Goal: Find specific page/section: Find specific page/section

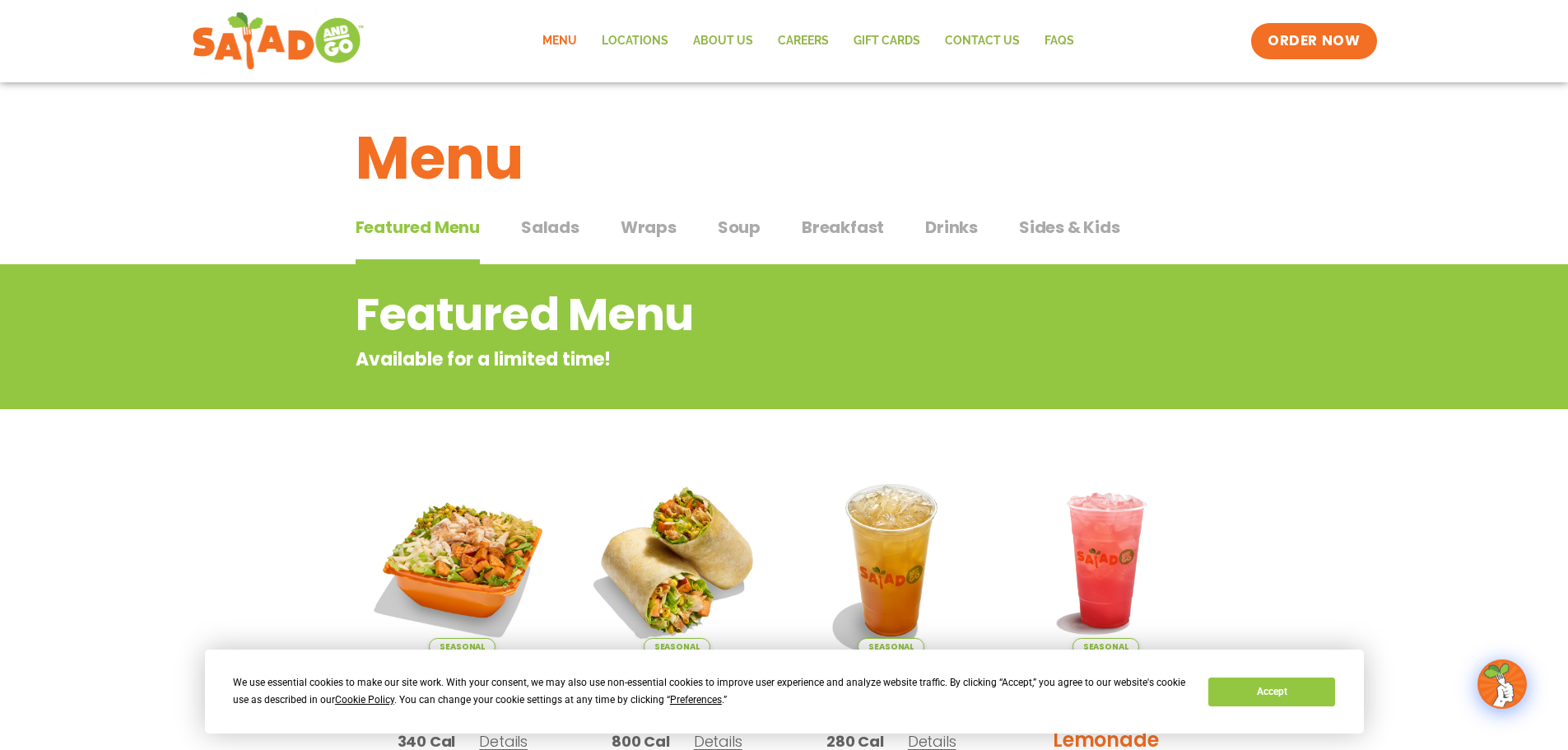
click at [538, 224] on span "Salads" at bounding box center [550, 227] width 59 height 24
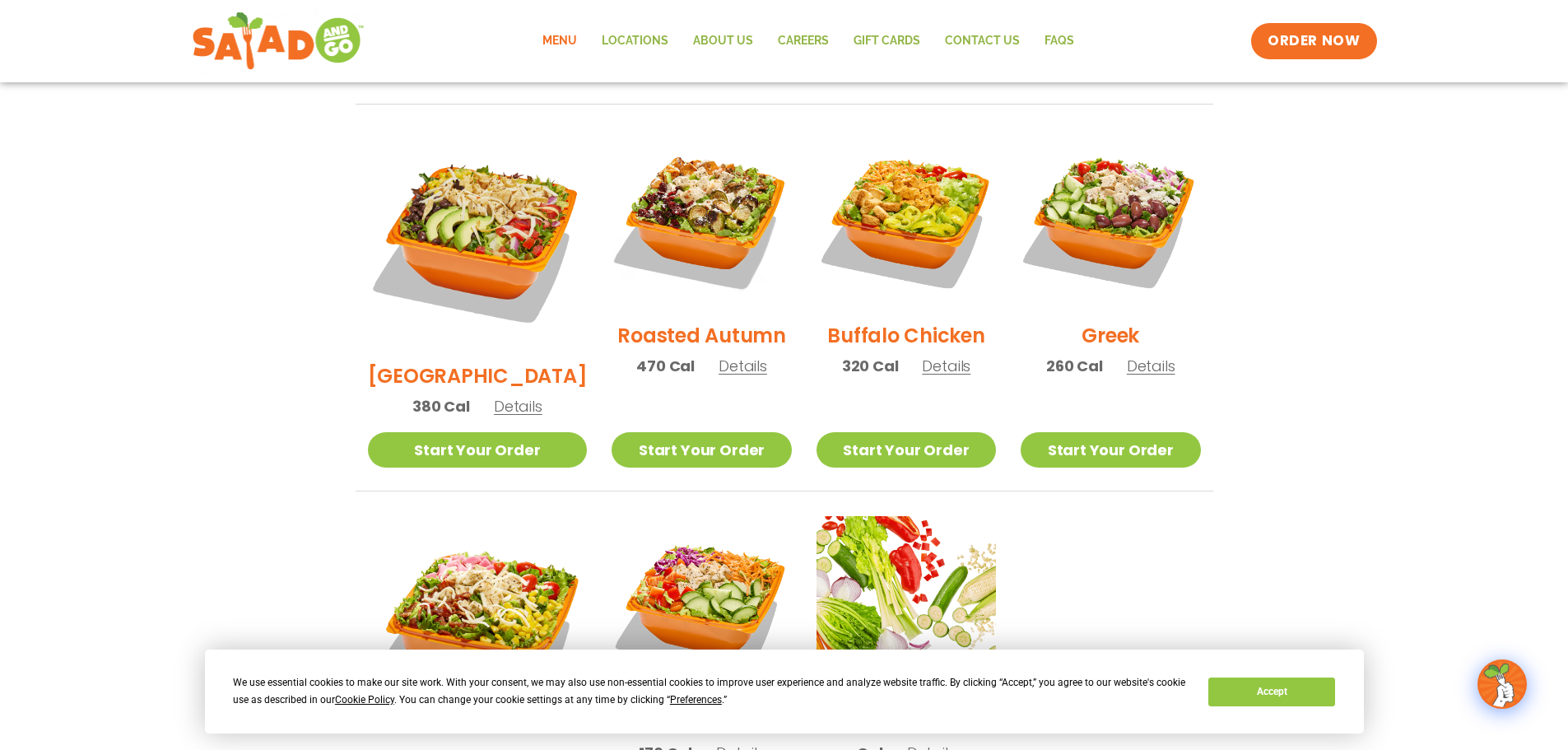
scroll to position [824, 0]
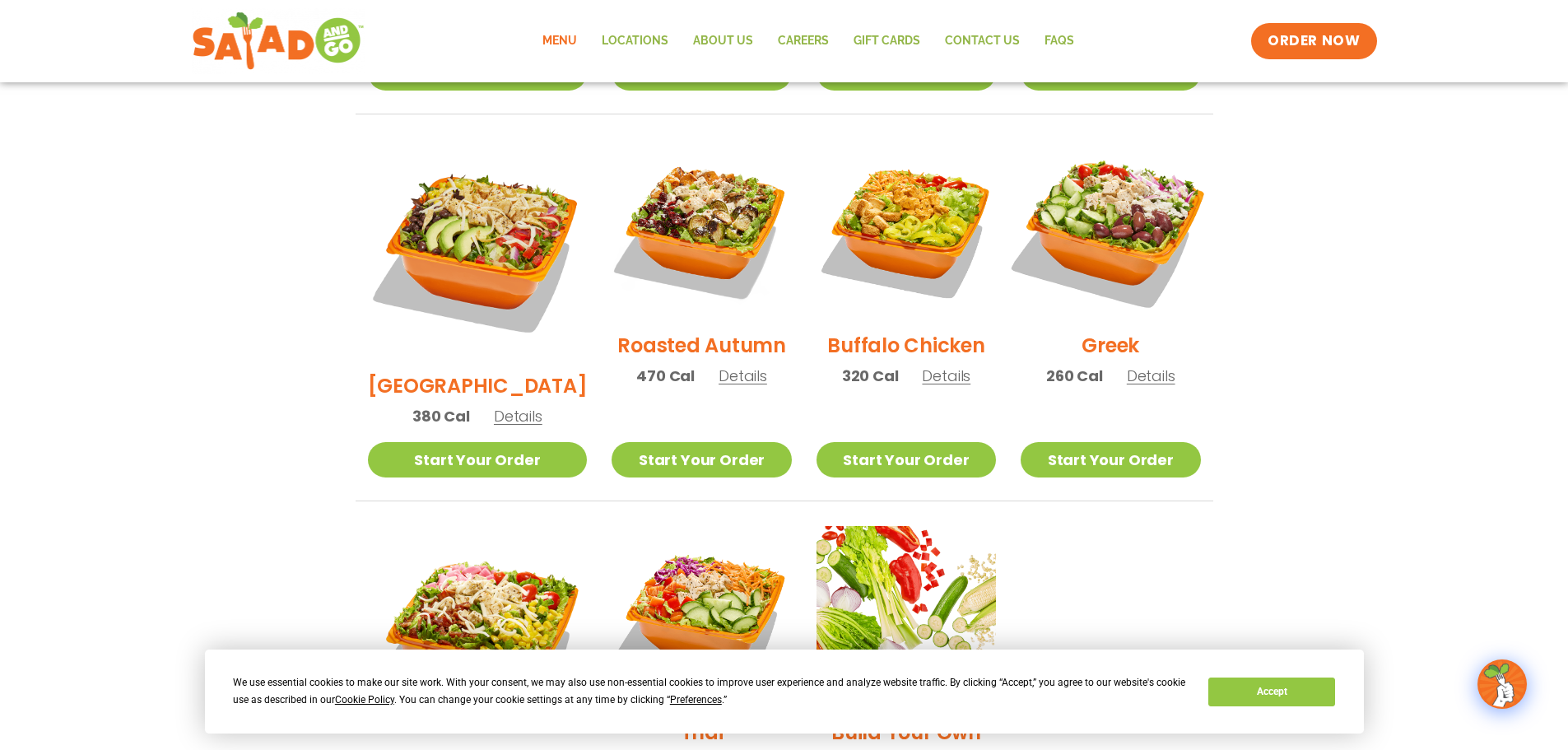
click at [1107, 231] on img at bounding box center [1110, 228] width 210 height 210
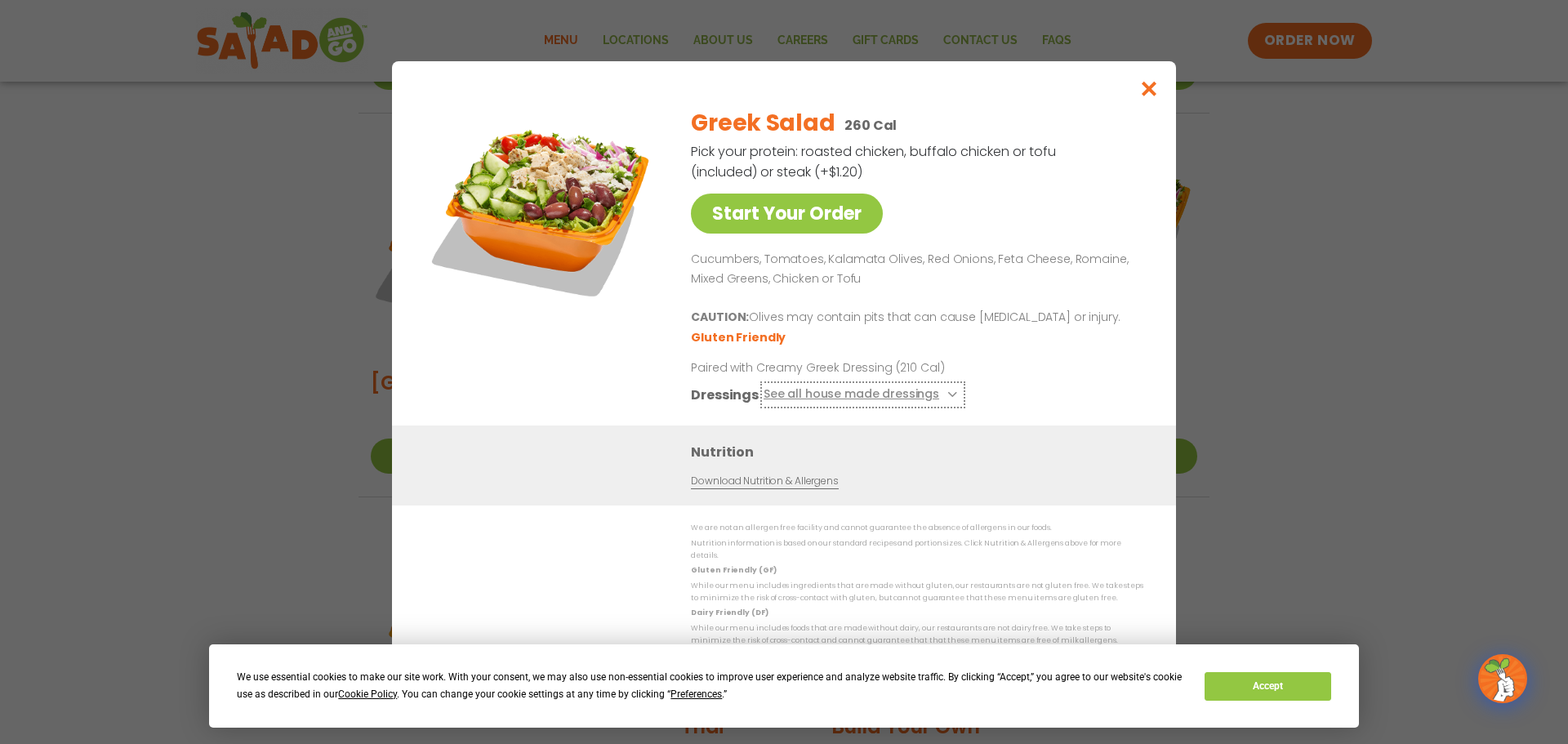
click at [951, 400] on button "See all house made dressings" at bounding box center [862, 396] width 198 height 20
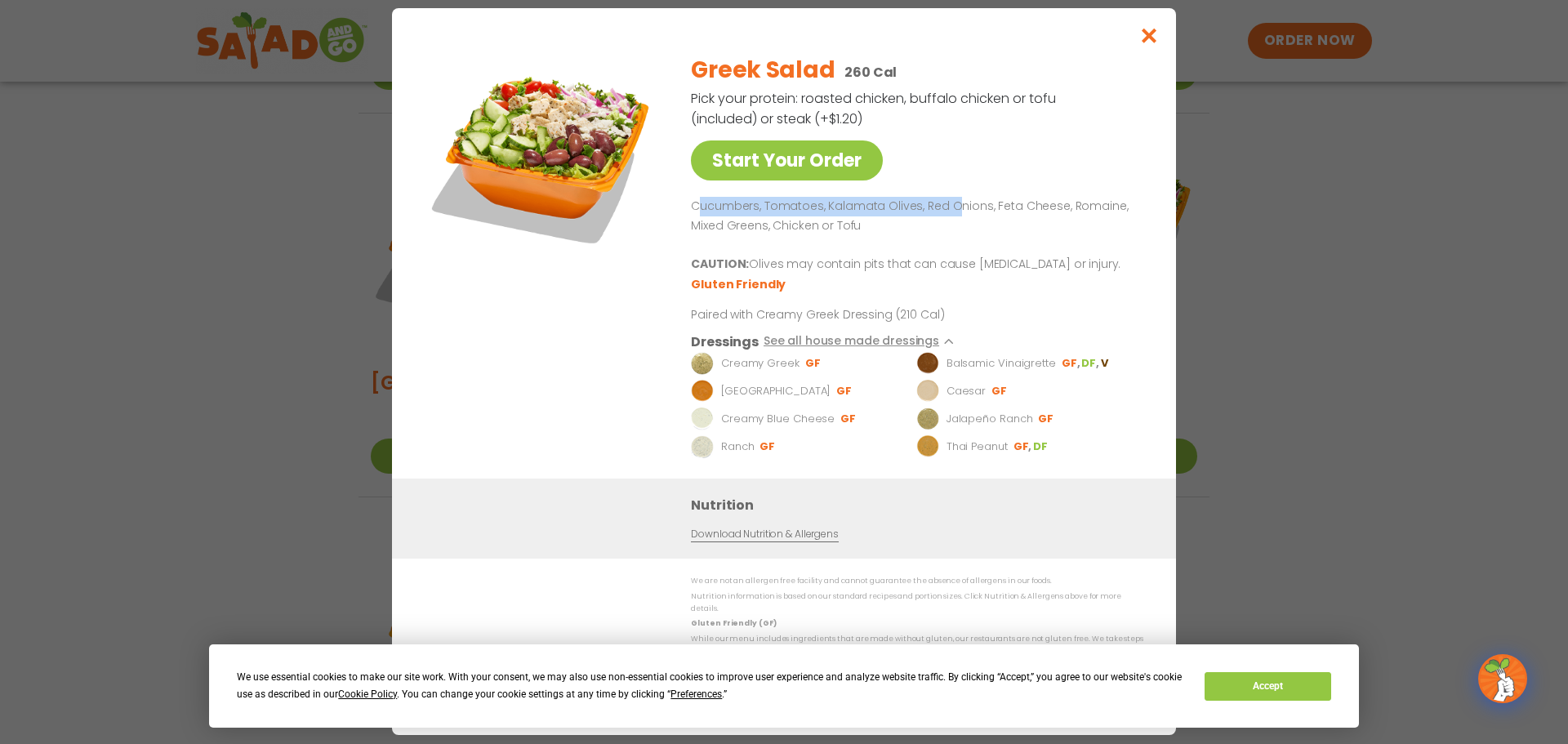
drag, startPoint x: 695, startPoint y: 213, endPoint x: 948, endPoint y: 212, distance: 253.0
click at [948, 212] on p "Cucumbers, Tomatoes, Kalamata Olives, Red Onions, Feta Cheese, Romaine, Mixed G…" at bounding box center [913, 216] width 446 height 39
click at [924, 225] on p "Cucumbers, Tomatoes, Kalamata Olives, Red Onions, Feta Cheese, Romaine, Mixed G…" at bounding box center [913, 216] width 446 height 39
drag, startPoint x: 919, startPoint y: 214, endPoint x: 974, endPoint y: 199, distance: 57.0
click at [974, 199] on div "Greek Salad 260 Cal Pick your protein: roasted chicken, buffalo chicken or tofu…" at bounding box center [913, 260] width 446 height 438
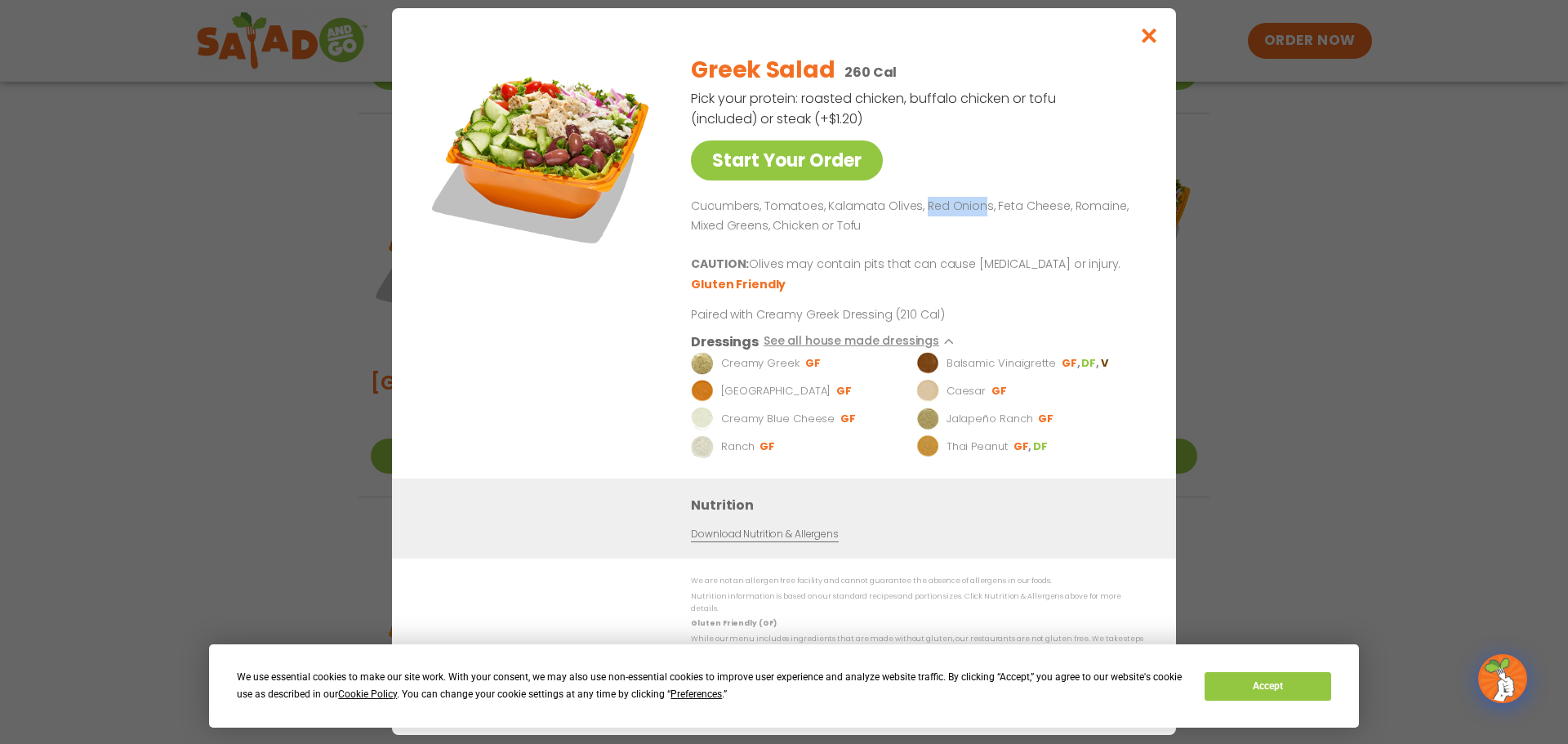
click at [974, 219] on p "Cucumbers, Tomatoes, Kalamata Olives, Red Onions, Feta Cheese, Romaine, Mixed G…" at bounding box center [913, 216] width 446 height 39
drag, startPoint x: 991, startPoint y: 212, endPoint x: 1056, endPoint y: 200, distance: 66.1
click at [1056, 200] on div "Greek Salad 260 Cal Pick your protein: roasted chicken, buffalo chicken or tofu…" at bounding box center [913, 260] width 446 height 438
click at [1150, 39] on icon "Close modal" at bounding box center [1149, 35] width 20 height 17
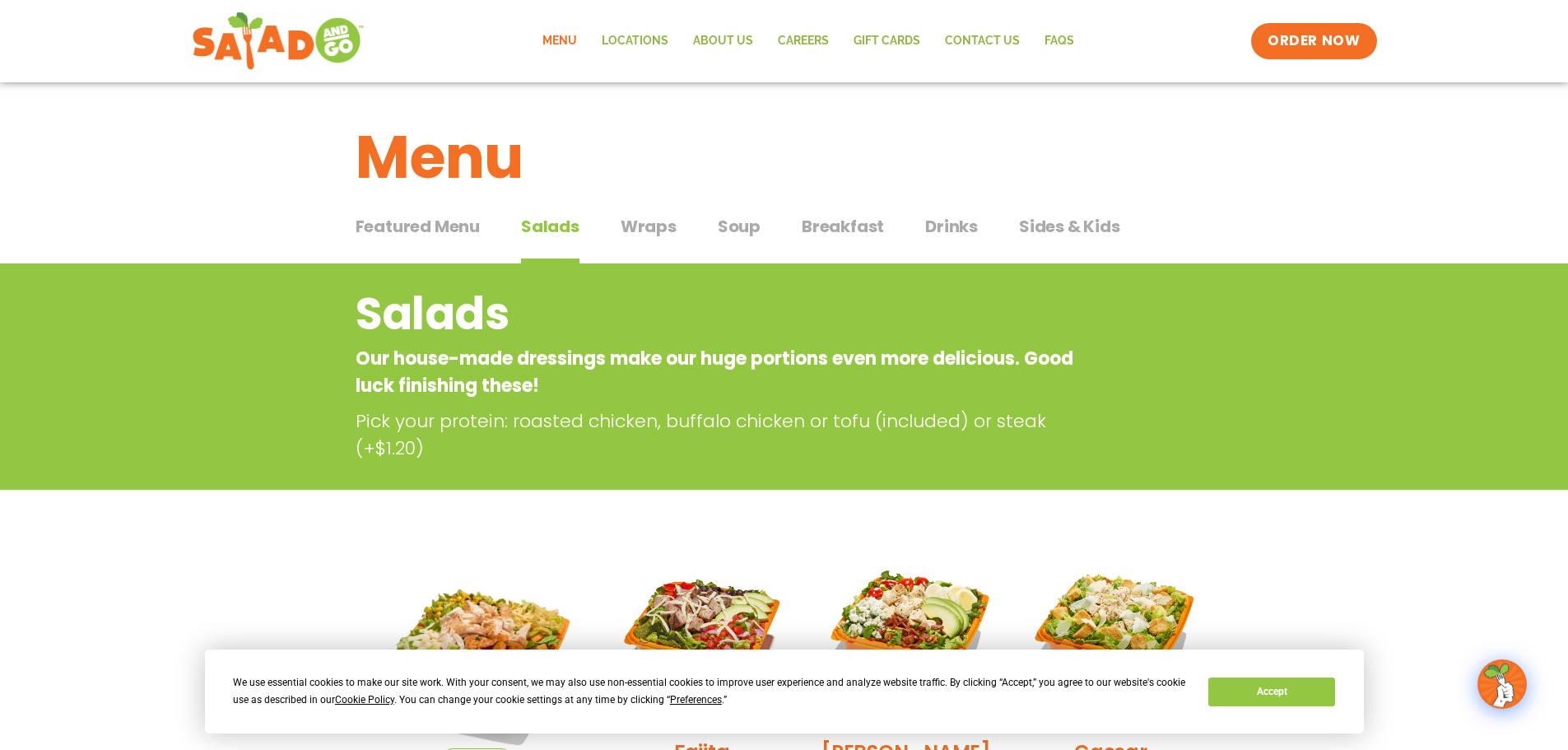
scroll to position [0, 0]
click at [784, 37] on link "Careers" at bounding box center [803, 41] width 76 height 38
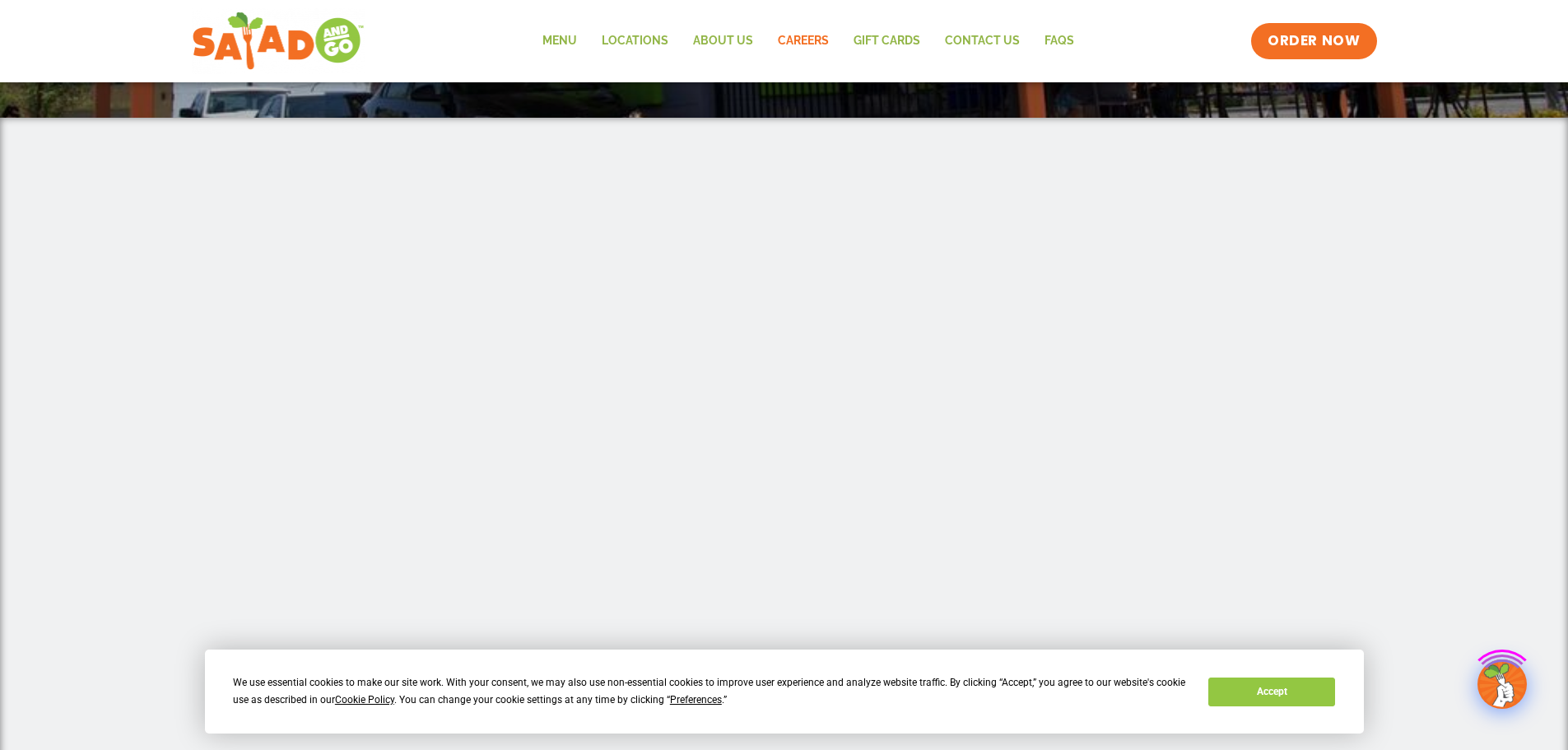
scroll to position [494, 0]
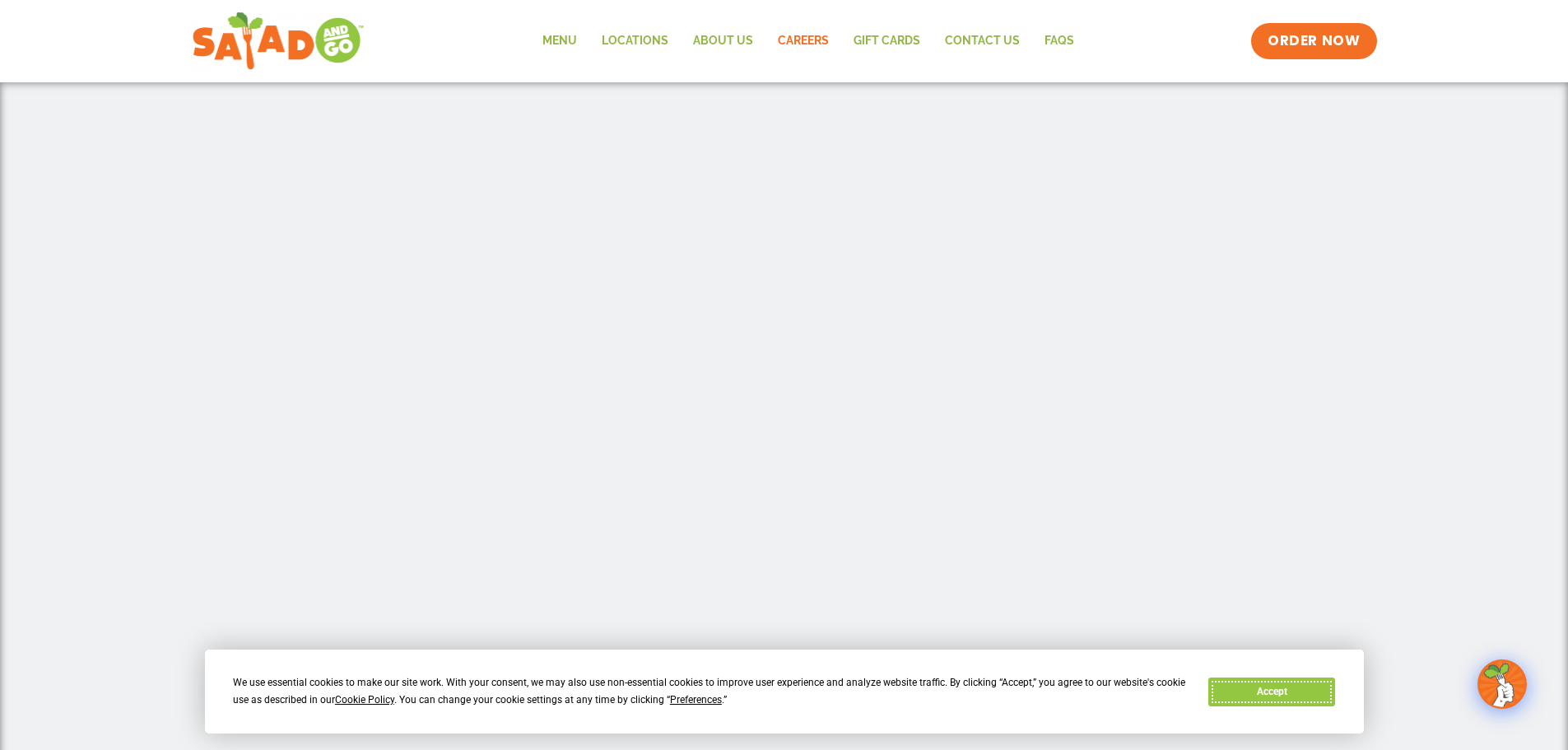
click at [1305, 684] on button "Accept" at bounding box center [1273, 692] width 127 height 29
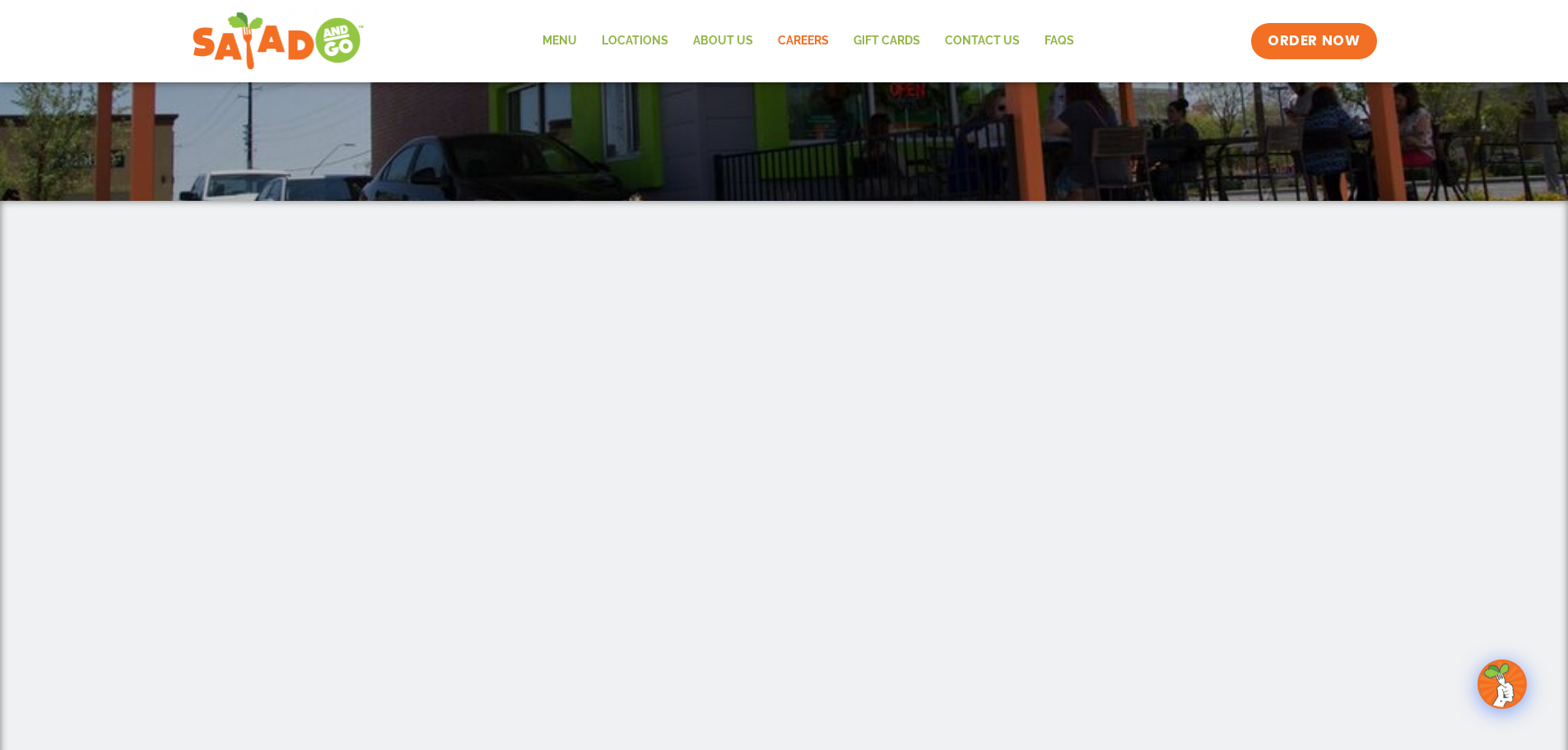
scroll to position [247, 0]
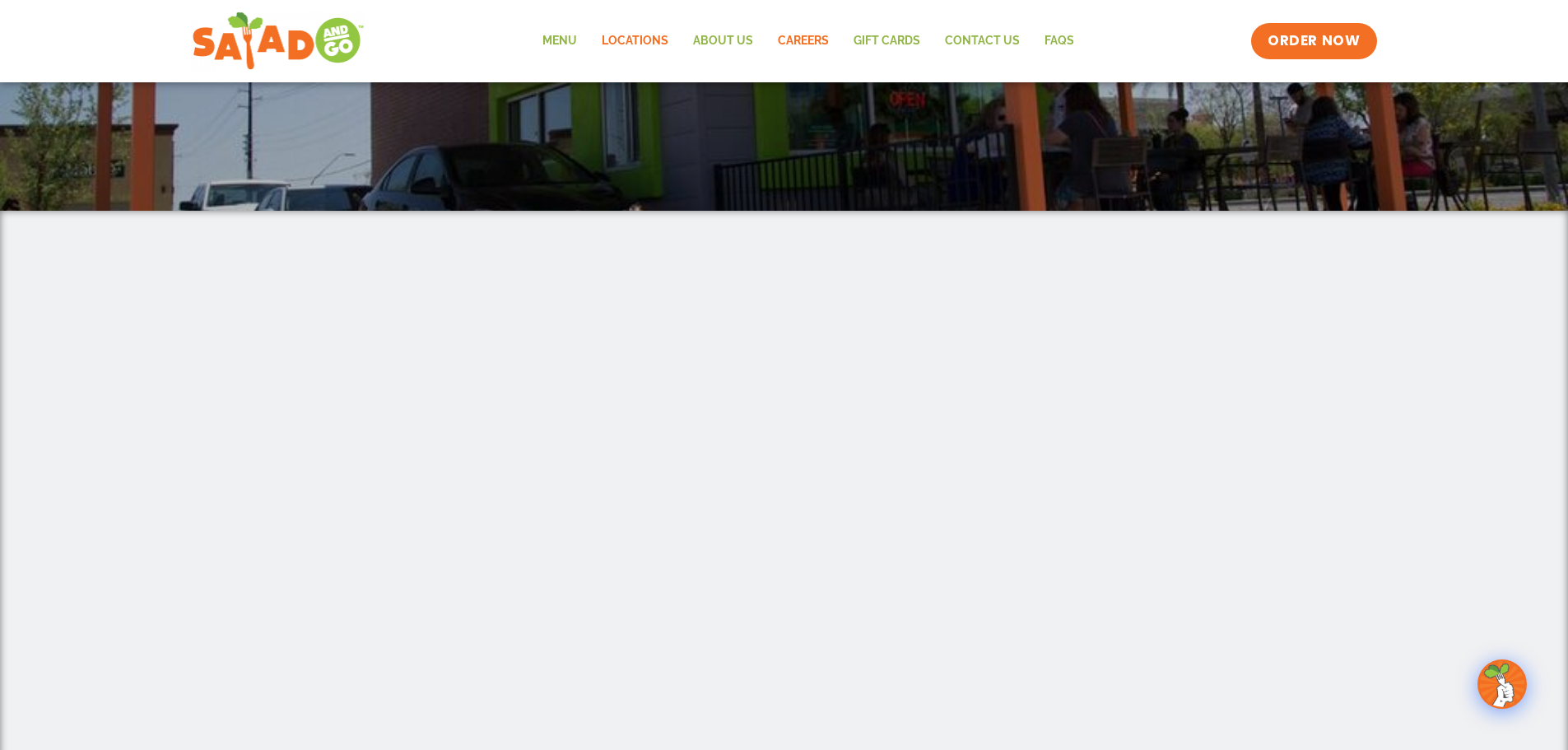
click at [661, 35] on link "Locations" at bounding box center [635, 41] width 92 height 38
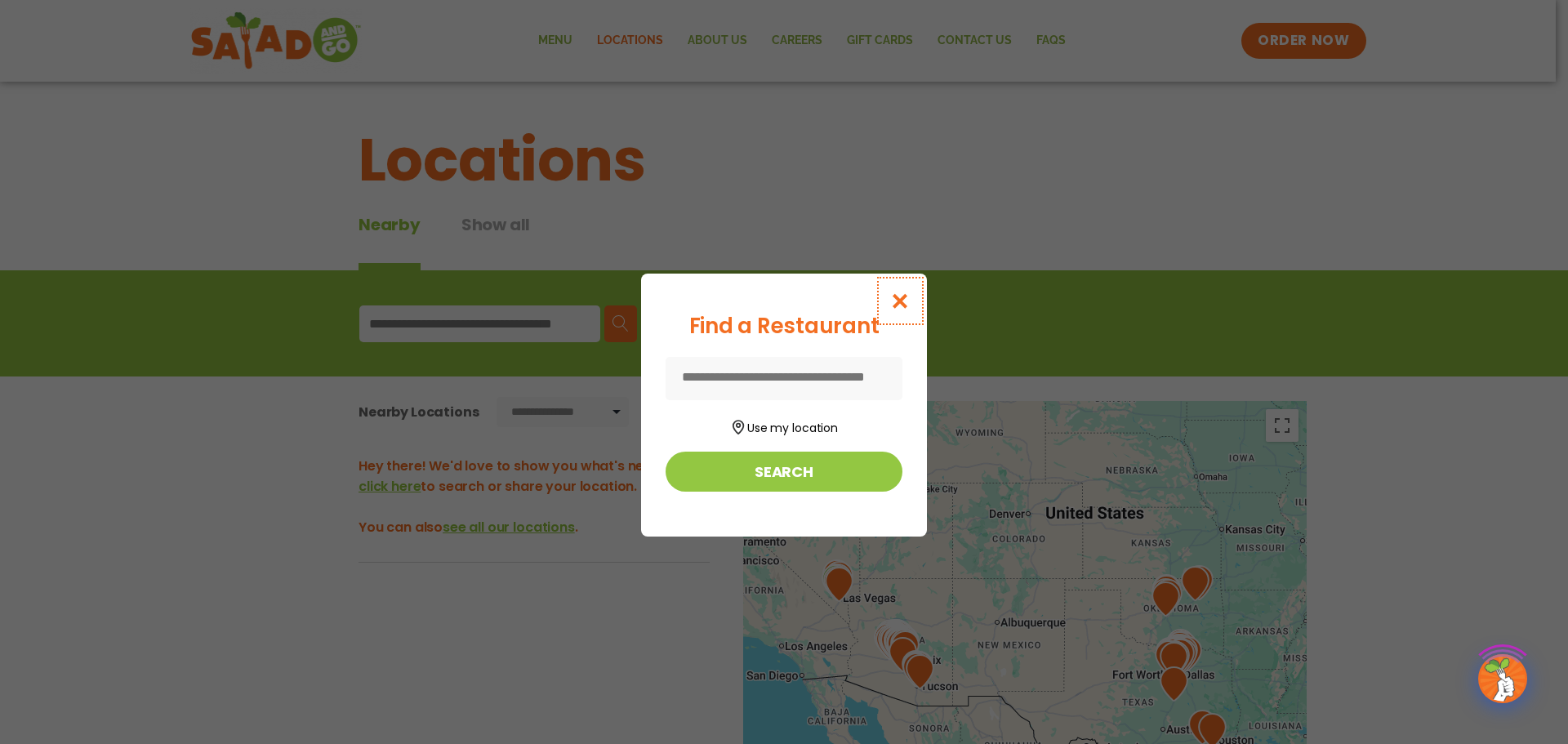
click at [910, 306] on icon "Close modal" at bounding box center [900, 301] width 20 height 17
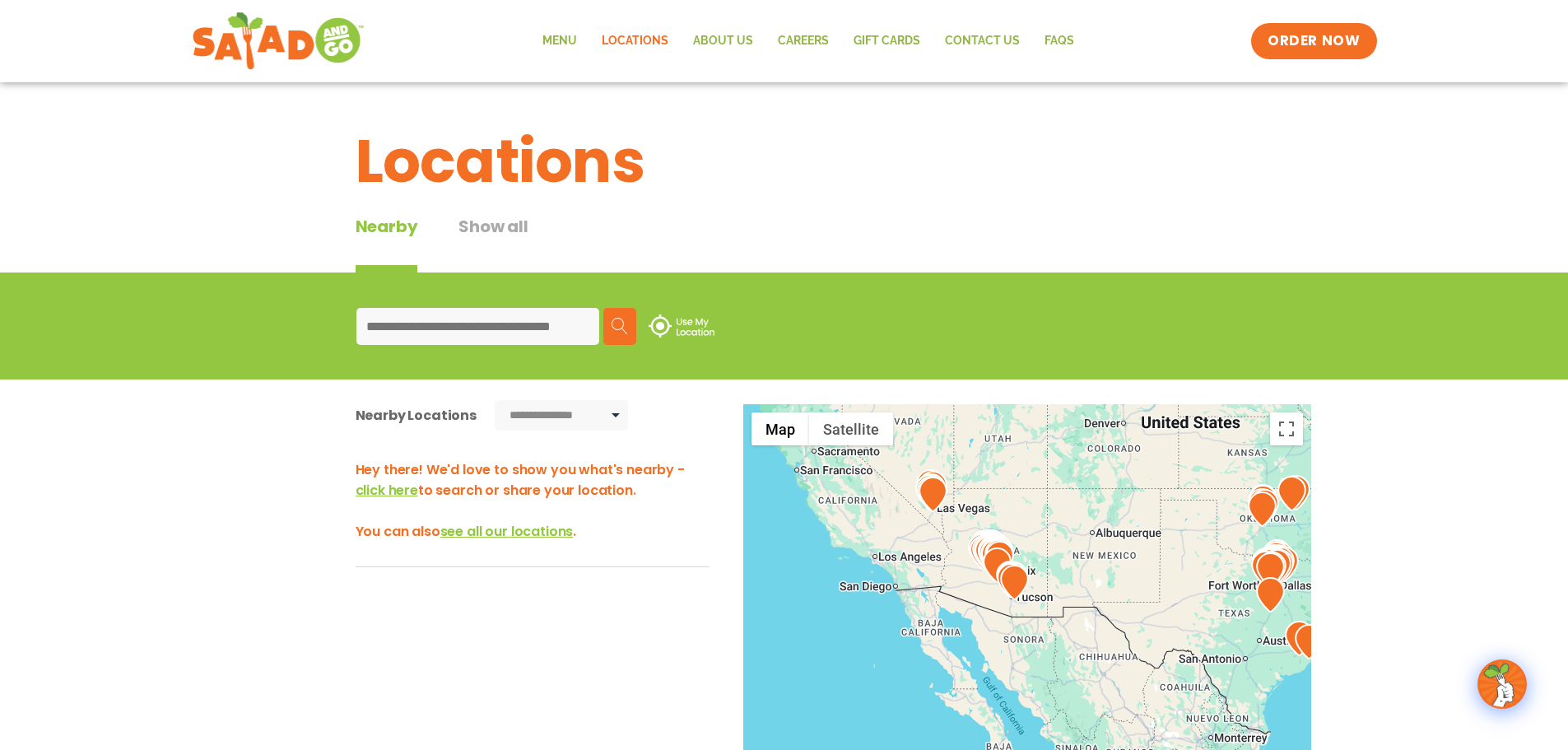
drag, startPoint x: 980, startPoint y: 685, endPoint x: 1076, endPoint y: 584, distance: 139.3
click at [1076, 584] on div at bounding box center [1028, 676] width 568 height 545
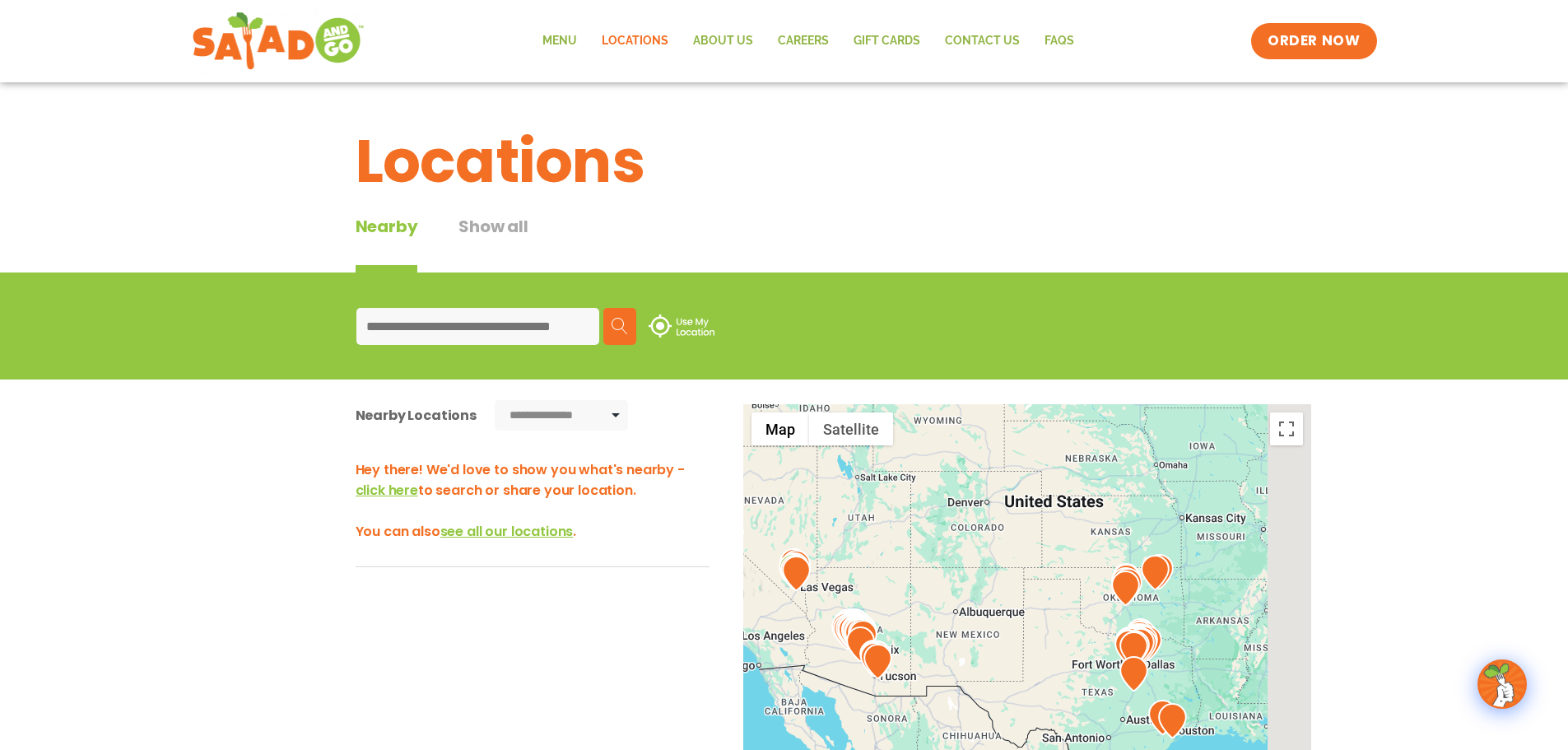
drag, startPoint x: 1104, startPoint y: 574, endPoint x: 968, endPoint y: 655, distance: 158.3
click at [968, 655] on div at bounding box center [1028, 676] width 568 height 545
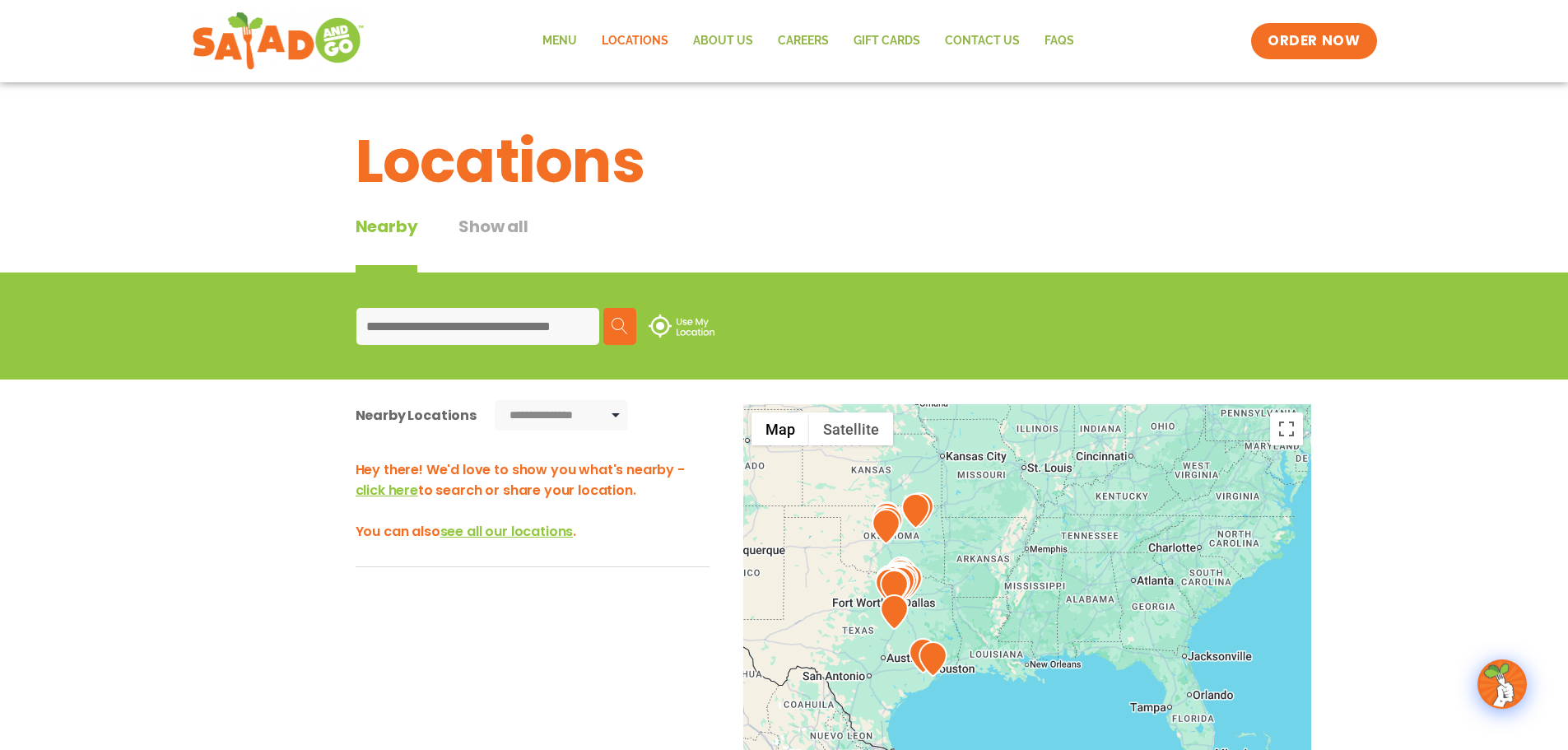
drag, startPoint x: 1026, startPoint y: 647, endPoint x: 813, endPoint y: 578, distance: 223.9
click at [813, 578] on div at bounding box center [1028, 676] width 568 height 545
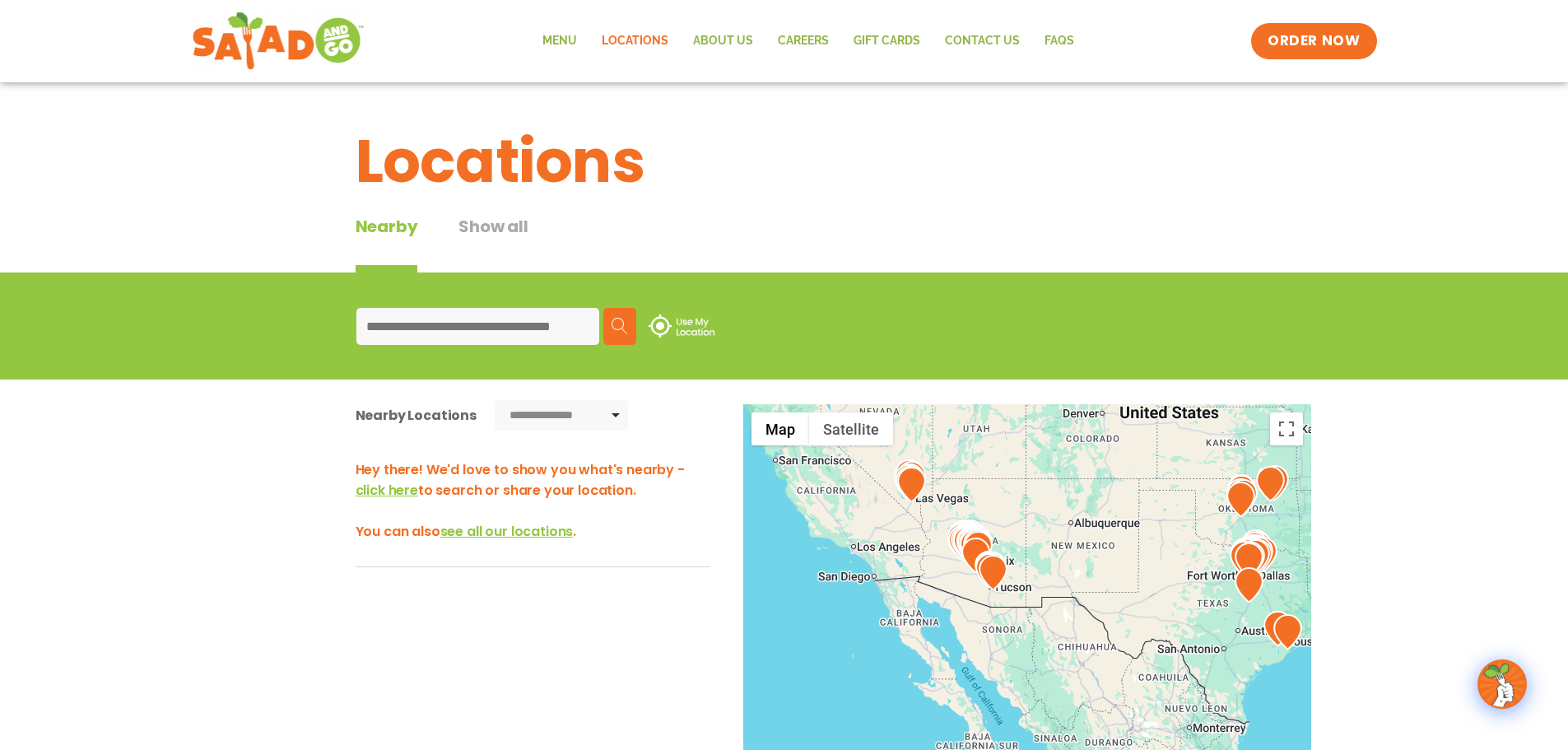
drag, startPoint x: 791, startPoint y: 586, endPoint x: 1202, endPoint y: 569, distance: 411.4
click at [1202, 569] on div at bounding box center [1028, 676] width 568 height 545
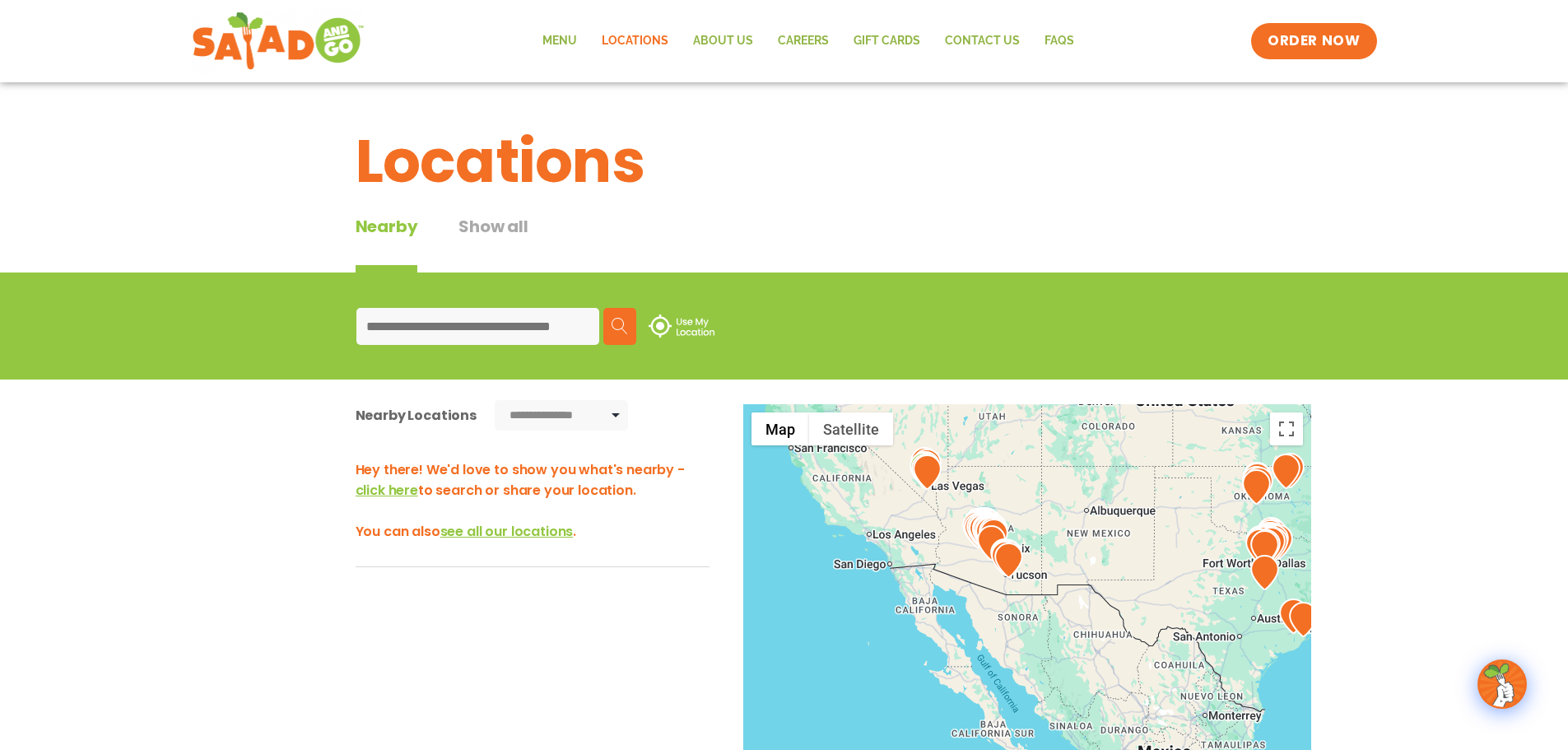
drag, startPoint x: 1070, startPoint y: 569, endPoint x: 1065, endPoint y: 554, distance: 15.8
click at [1065, 554] on div at bounding box center [1028, 676] width 568 height 545
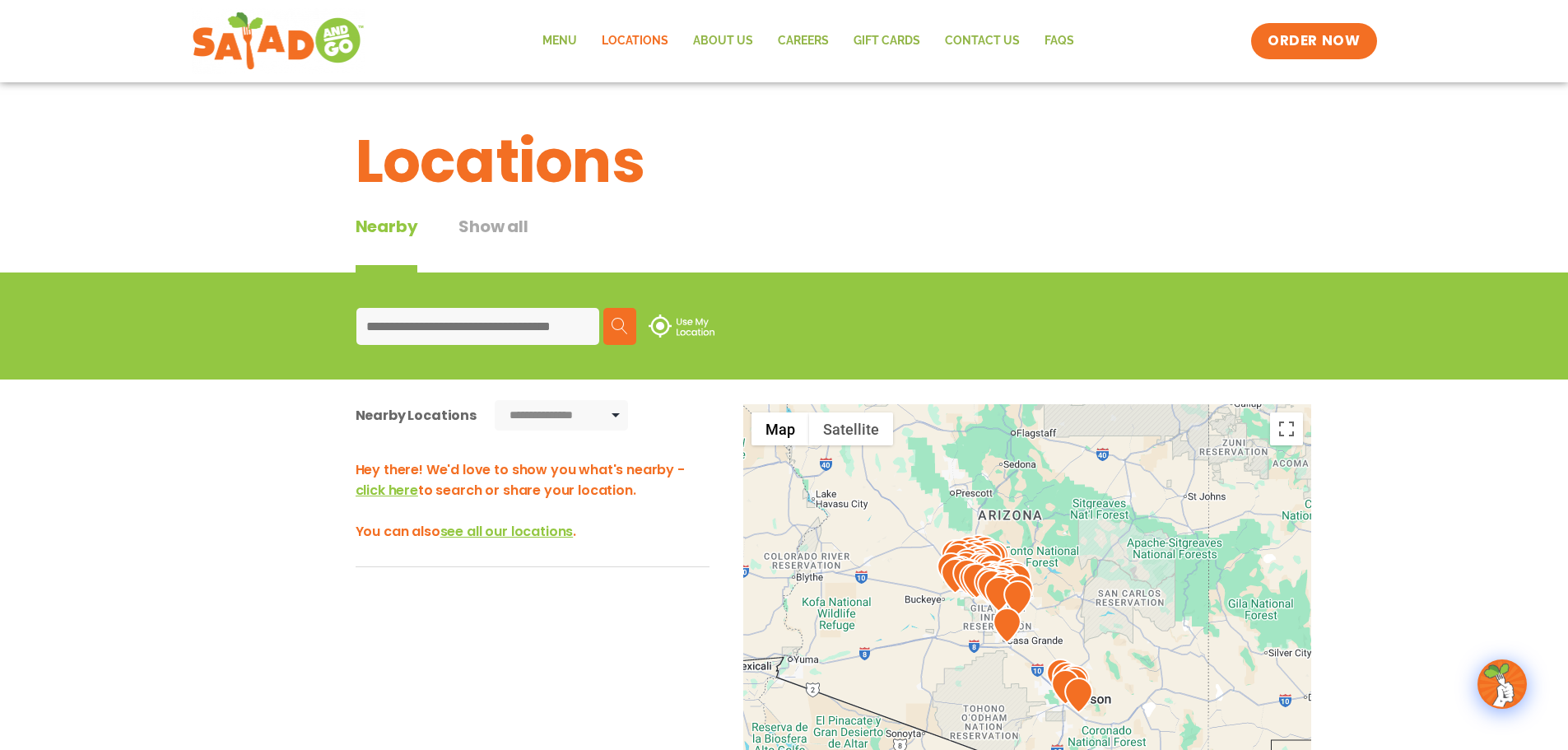
drag, startPoint x: 971, startPoint y: 504, endPoint x: 1000, endPoint y: 656, distance: 154.7
click at [997, 662] on div at bounding box center [1028, 676] width 568 height 545
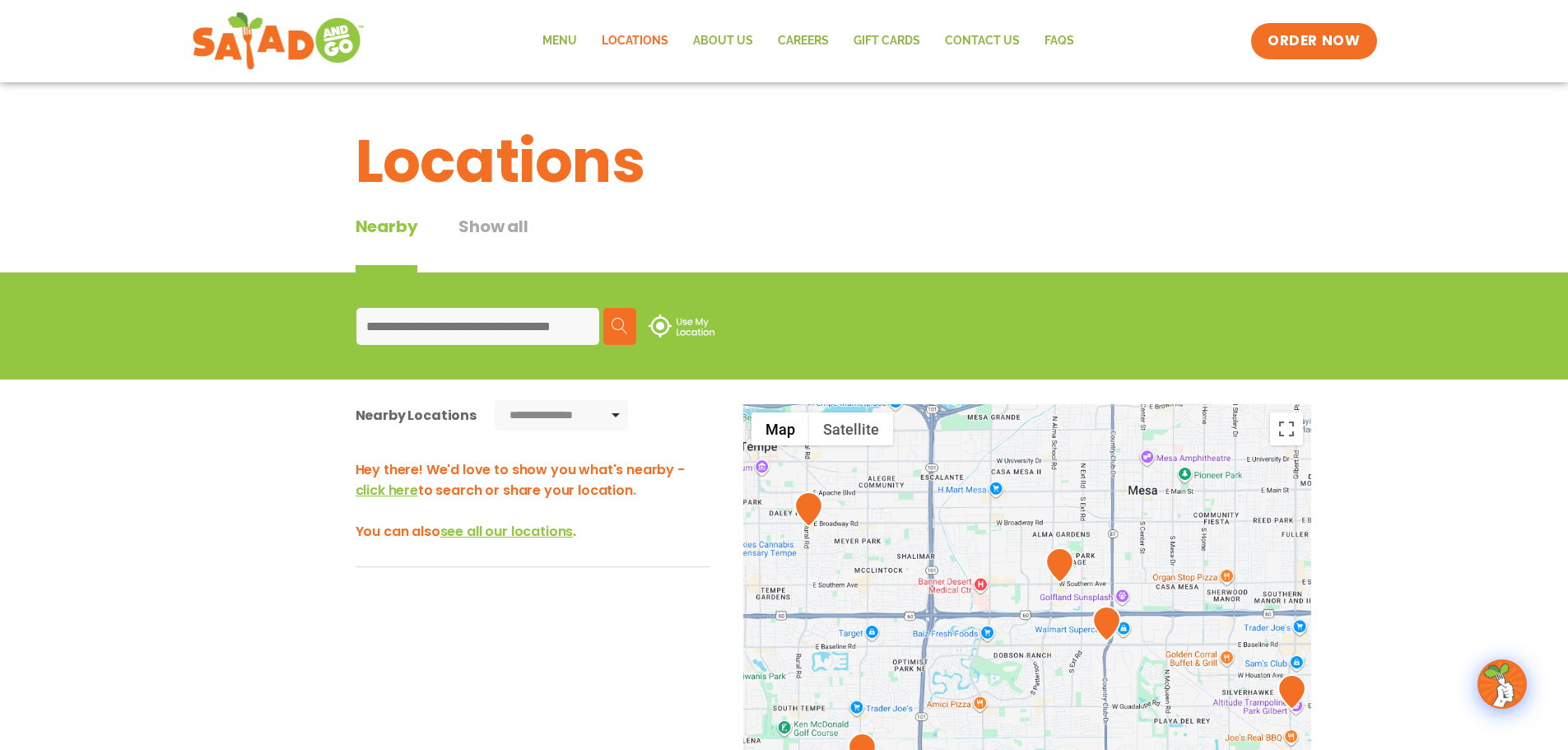
drag, startPoint x: 1172, startPoint y: 512, endPoint x: 632, endPoint y: 754, distance: 591.7
click at [632, 749] on html "**********" at bounding box center [784, 677] width 1568 height 1355
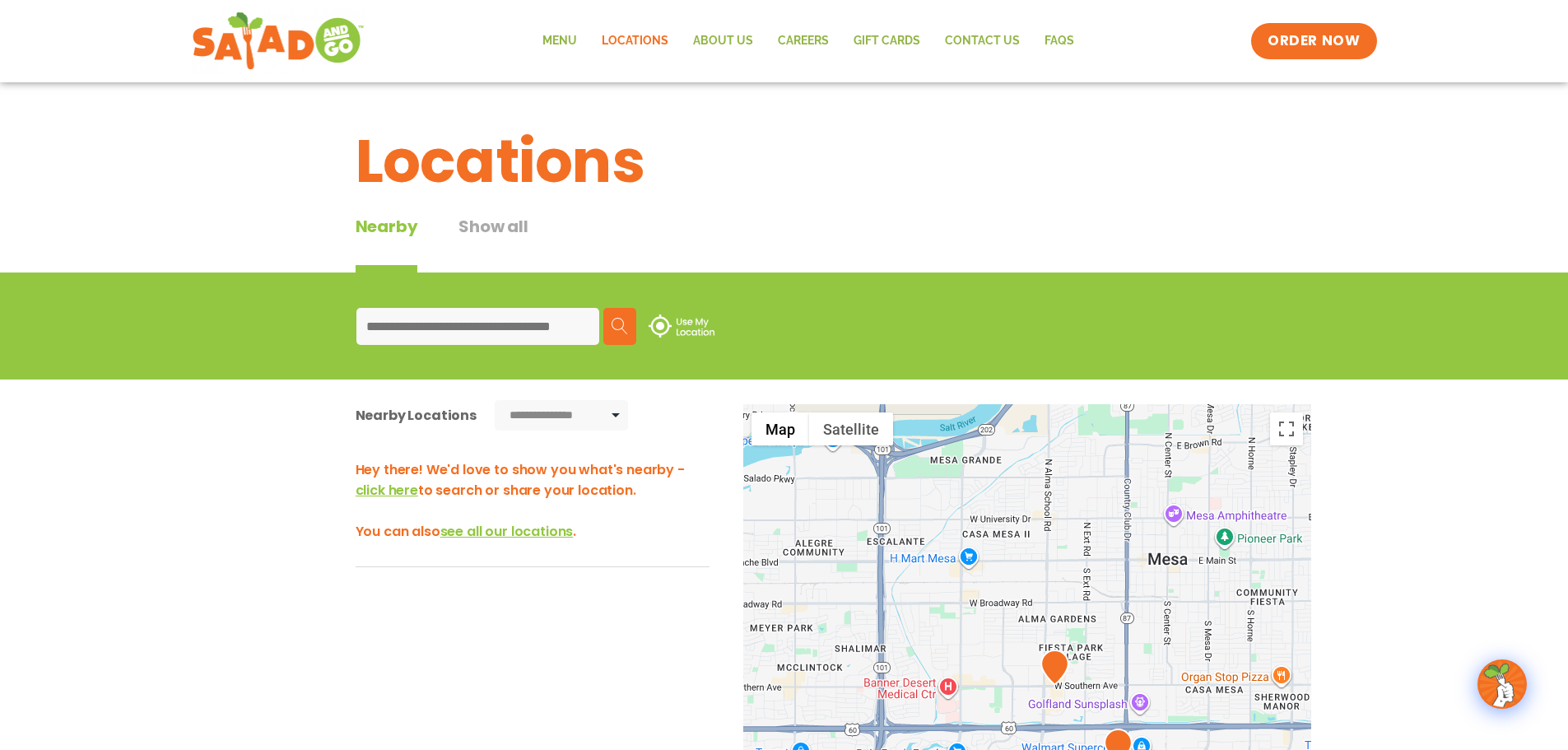
drag, startPoint x: 893, startPoint y: 548, endPoint x: 872, endPoint y: 648, distance: 102.2
click at [872, 649] on div at bounding box center [1028, 676] width 568 height 545
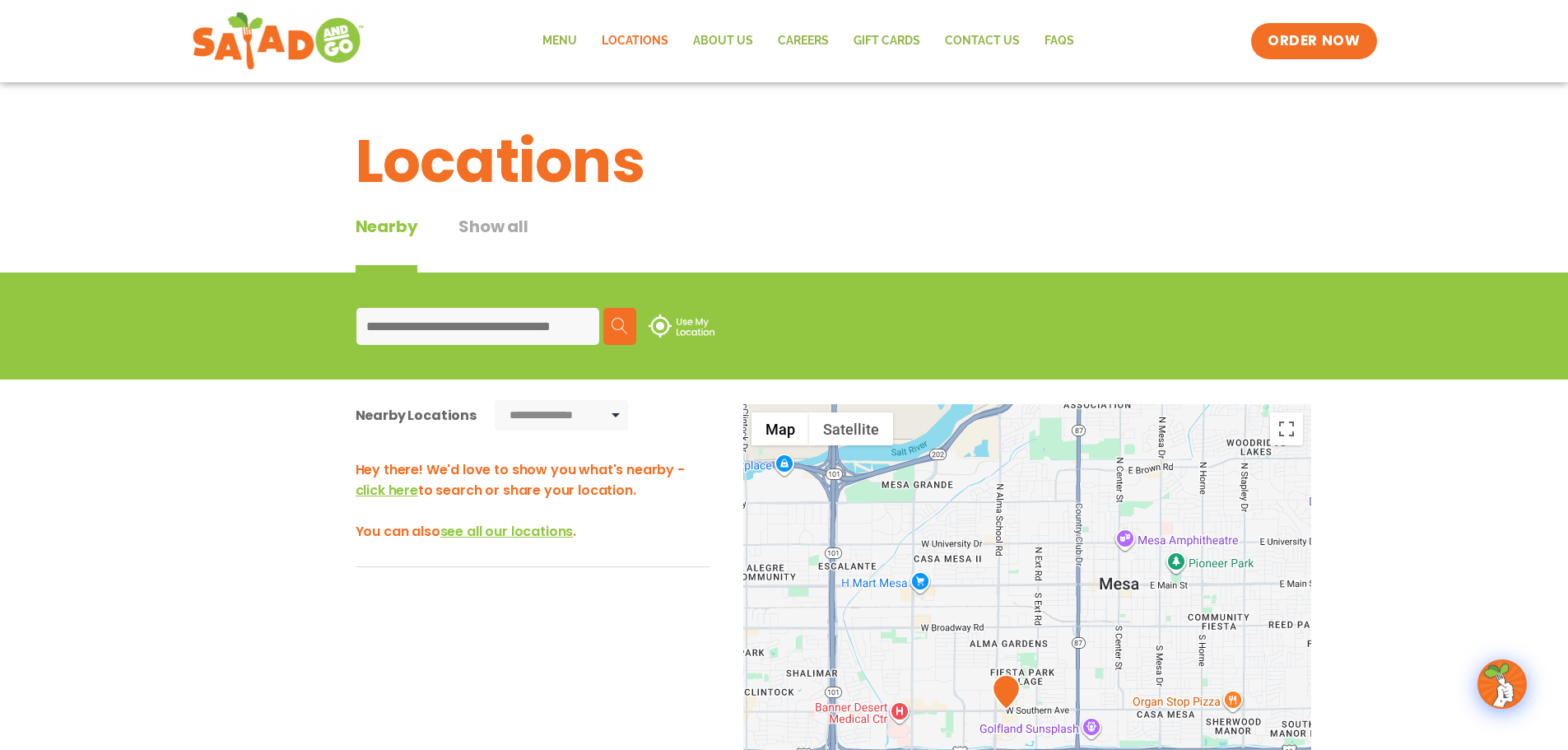
drag, startPoint x: 1051, startPoint y: 542, endPoint x: 997, endPoint y: 549, distance: 54.5
click at [999, 548] on div at bounding box center [1028, 676] width 568 height 545
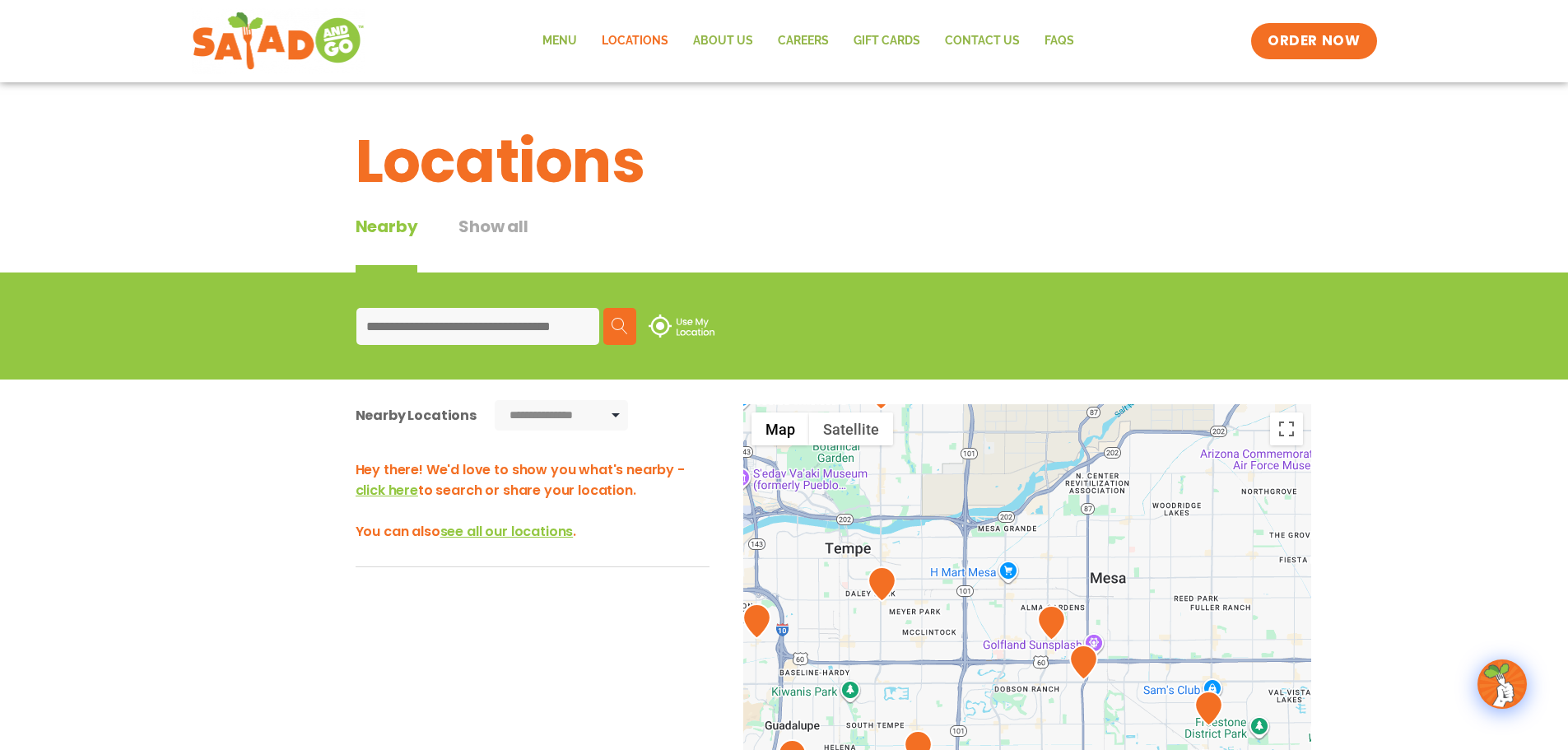
drag, startPoint x: 1033, startPoint y: 572, endPoint x: 1086, endPoint y: 601, distance: 60.4
click at [1086, 601] on div at bounding box center [1028, 676] width 568 height 545
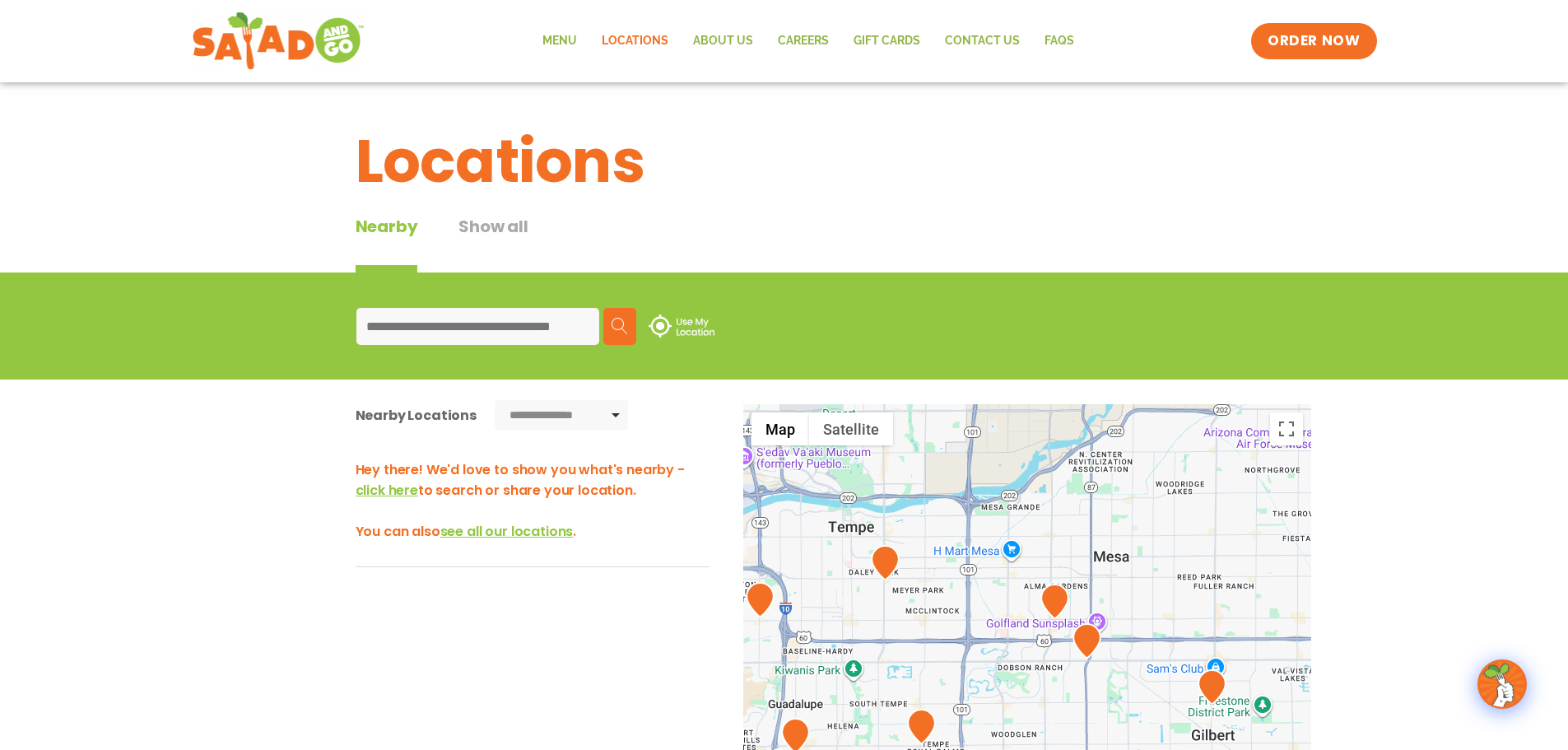
drag, startPoint x: 1062, startPoint y: 578, endPoint x: 1065, endPoint y: 555, distance: 23.2
click at [1065, 555] on div at bounding box center [1028, 676] width 568 height 545
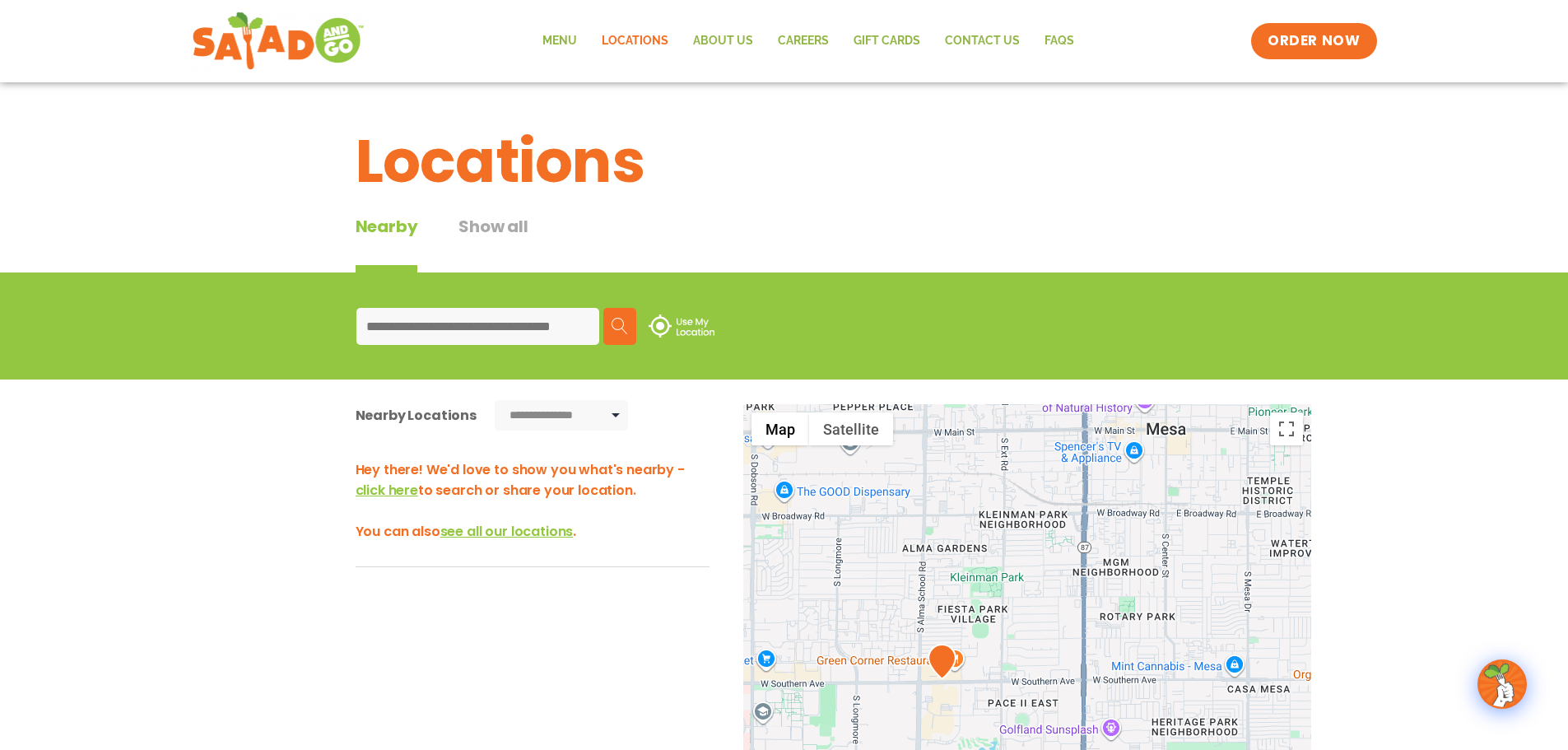
drag, startPoint x: 1040, startPoint y: 640, endPoint x: 965, endPoint y: 619, distance: 77.9
click at [965, 619] on div at bounding box center [1028, 676] width 568 height 545
click at [939, 661] on img at bounding box center [942, 662] width 29 height 36
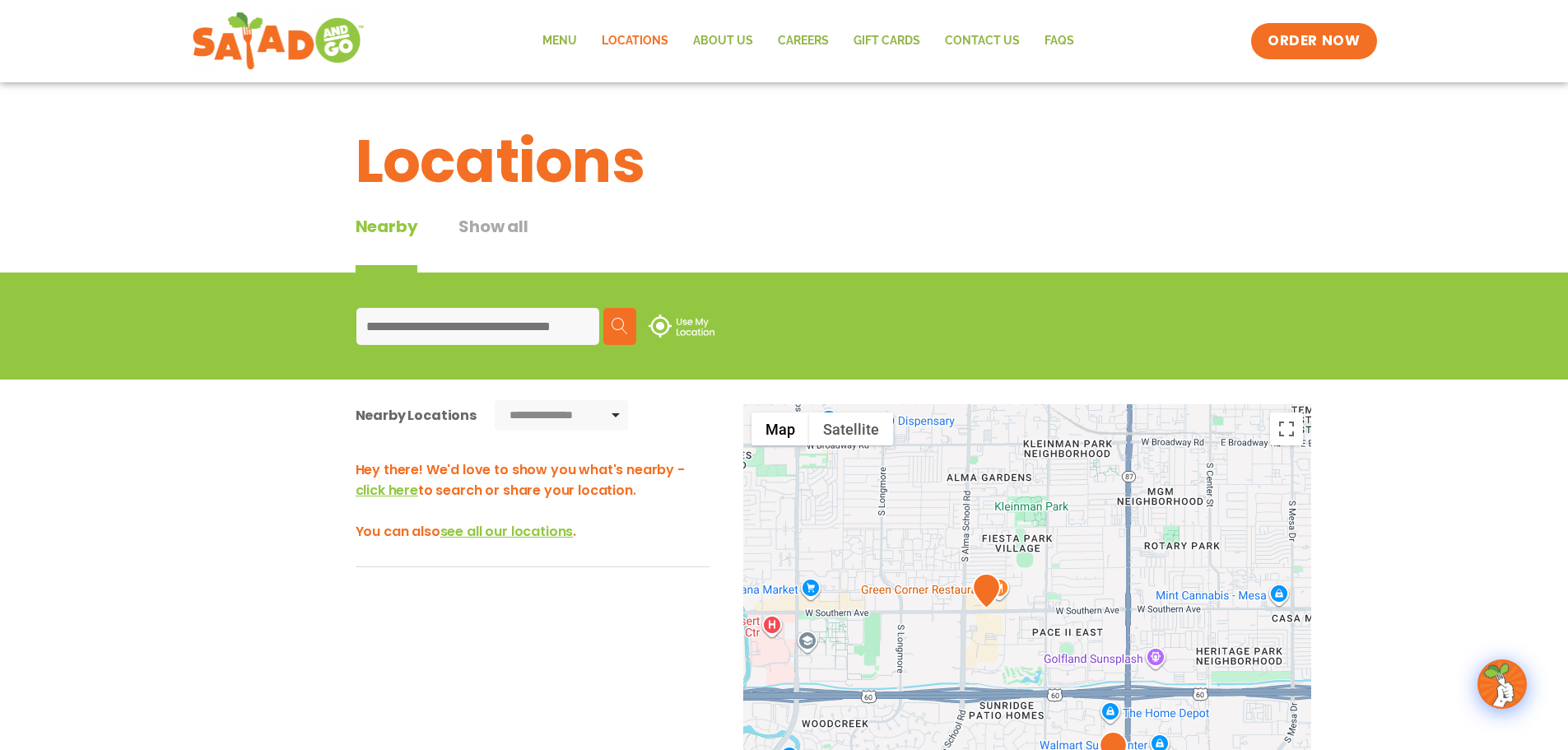
drag, startPoint x: 885, startPoint y: 566, endPoint x: 993, endPoint y: 555, distance: 108.6
click at [931, 496] on div at bounding box center [1028, 676] width 568 height 545
